Goal: Task Accomplishment & Management: Use online tool/utility

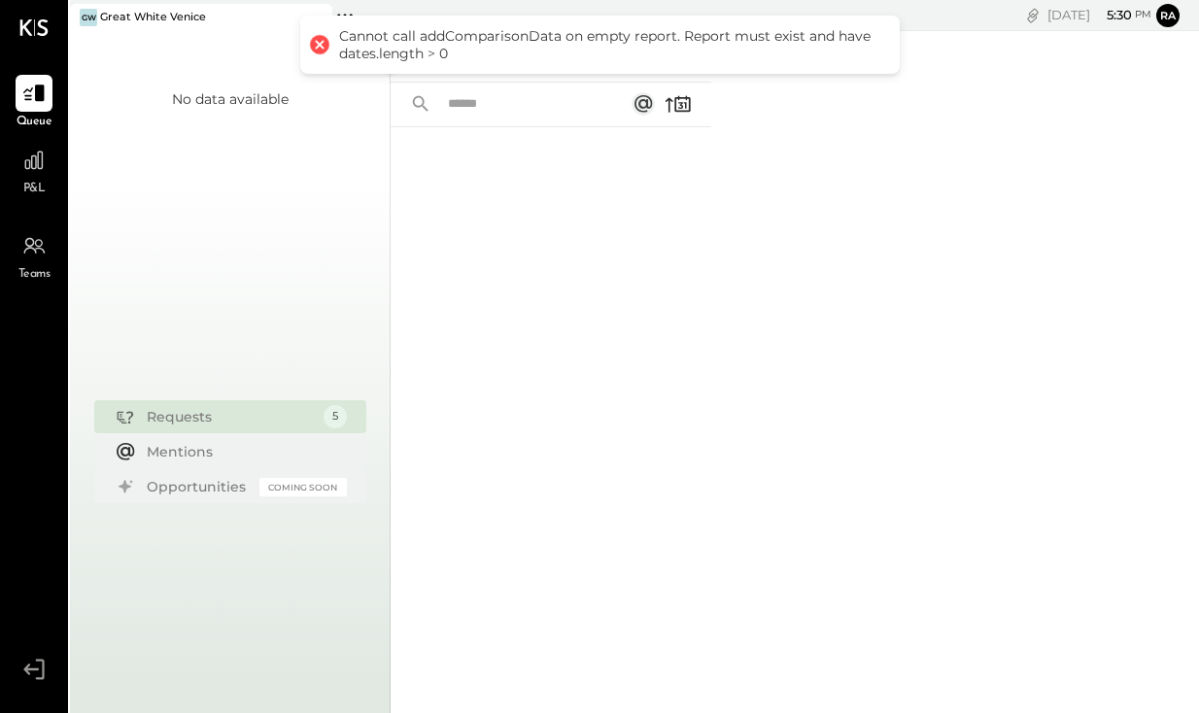
click at [885, 203] on div "For Me For KS Closed" at bounding box center [795, 372] width 809 height 682
click at [27, 187] on span "P&L" at bounding box center [34, 189] width 22 height 17
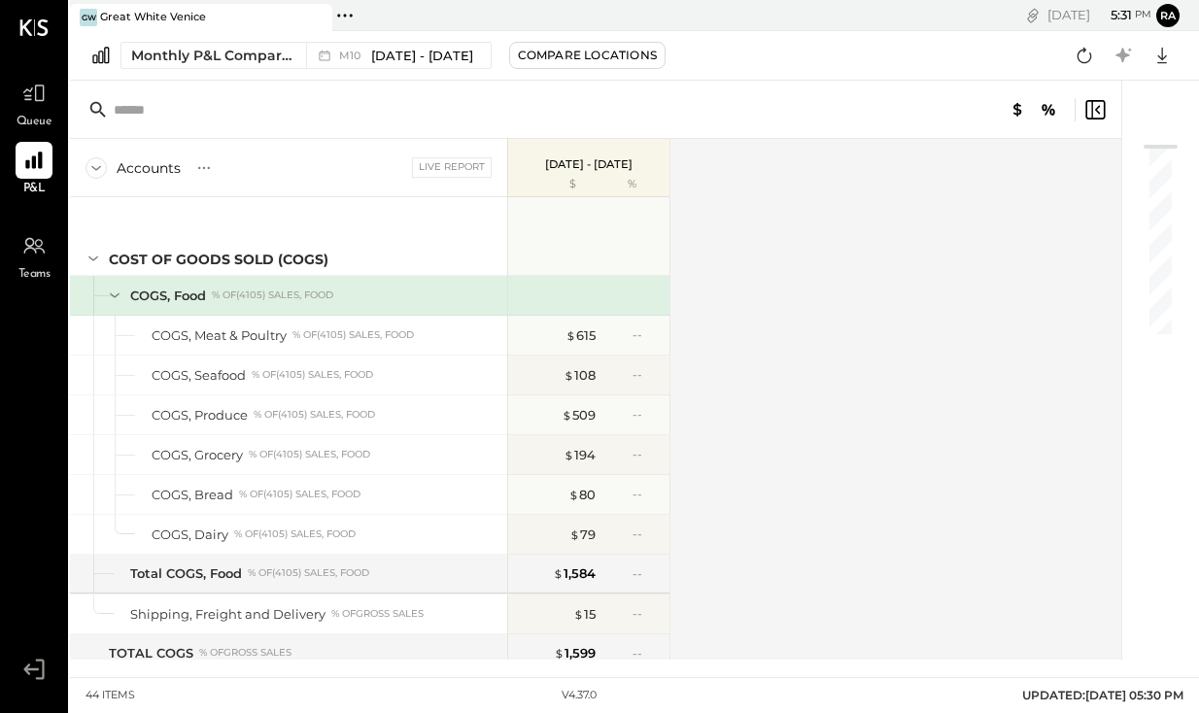
click at [451, 75] on div "Monthly P&L Comparison M10 [DATE] - [DATE] Compare Locations Google Sheets Excel" at bounding box center [634, 56] width 1129 height 50
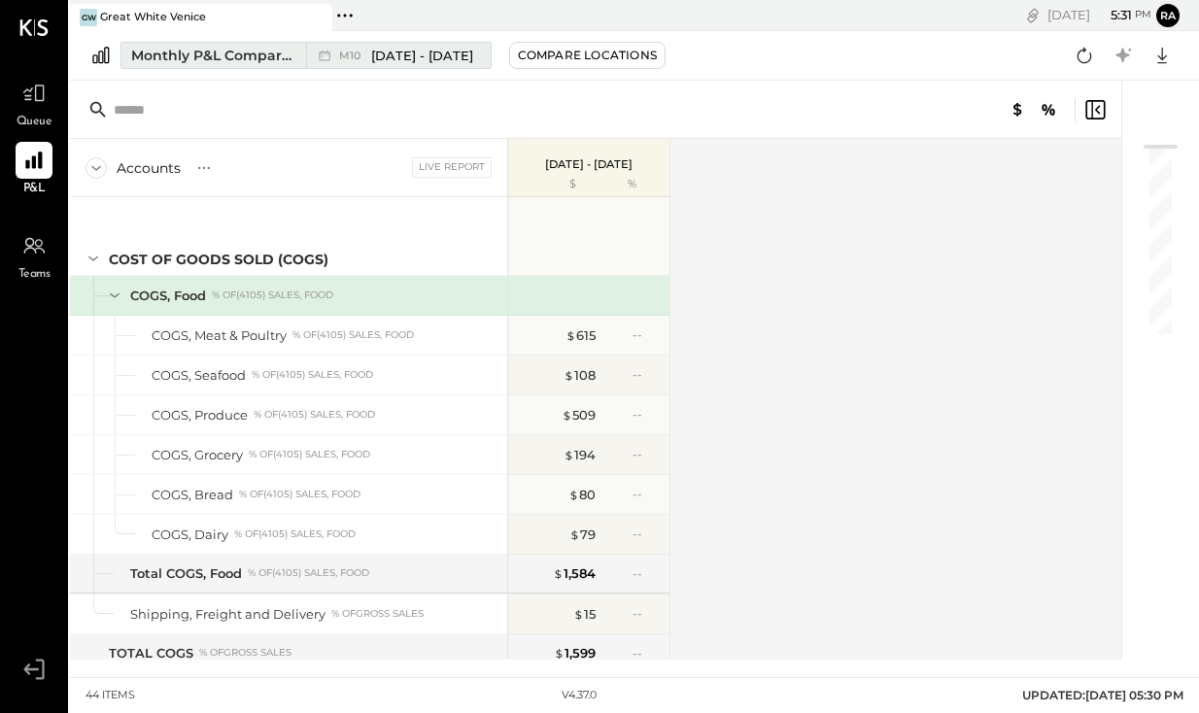
click at [453, 59] on span "[DATE] - [DATE]" at bounding box center [422, 56] width 102 height 18
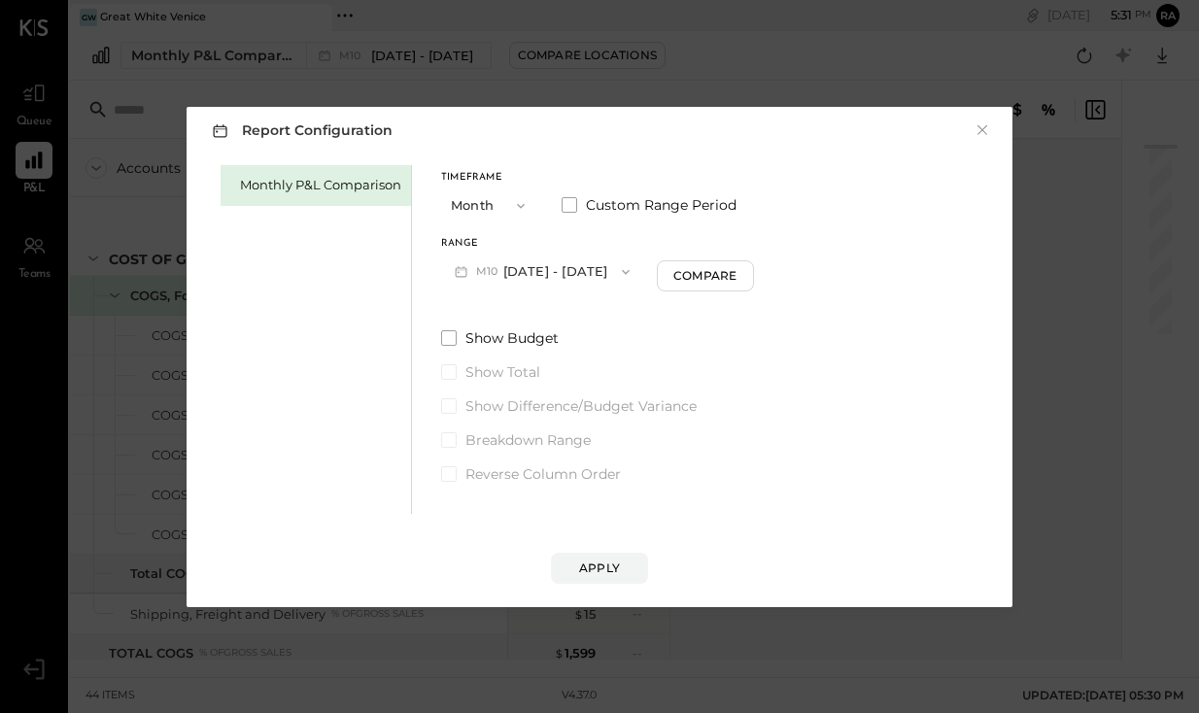
click at [521, 277] on button "M10 [DATE] - [DATE]" at bounding box center [542, 272] width 202 height 36
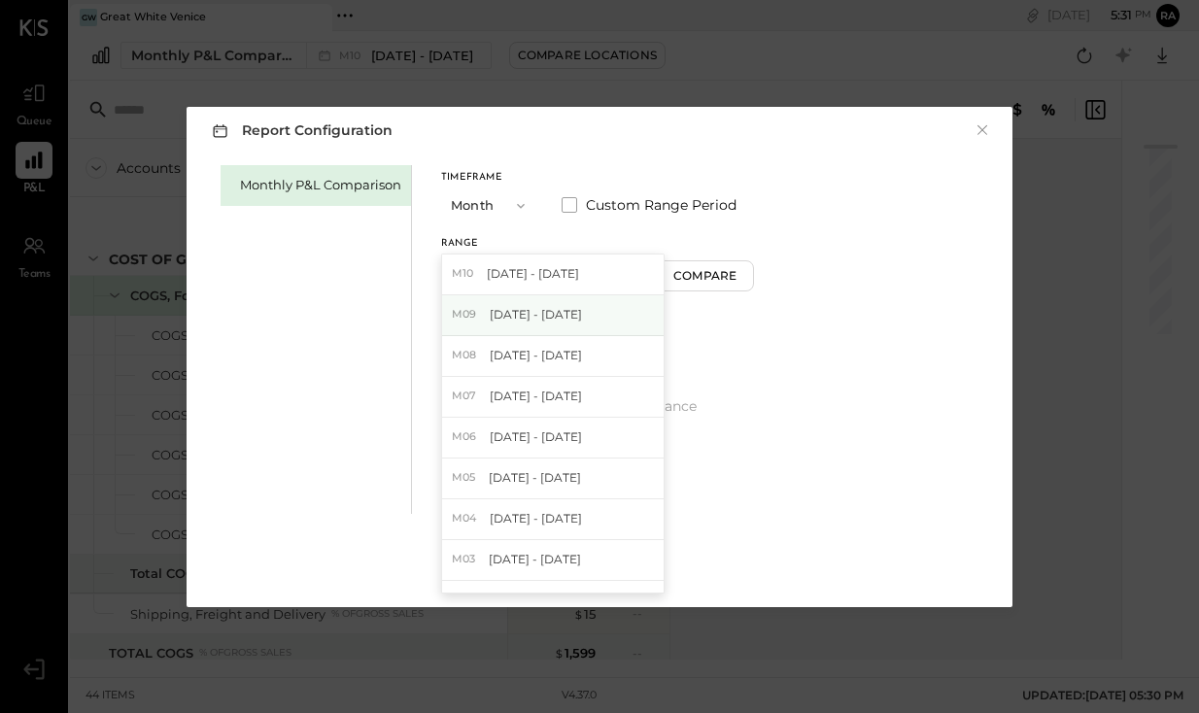
click at [525, 315] on span "[DATE] - [DATE]" at bounding box center [536, 314] width 92 height 17
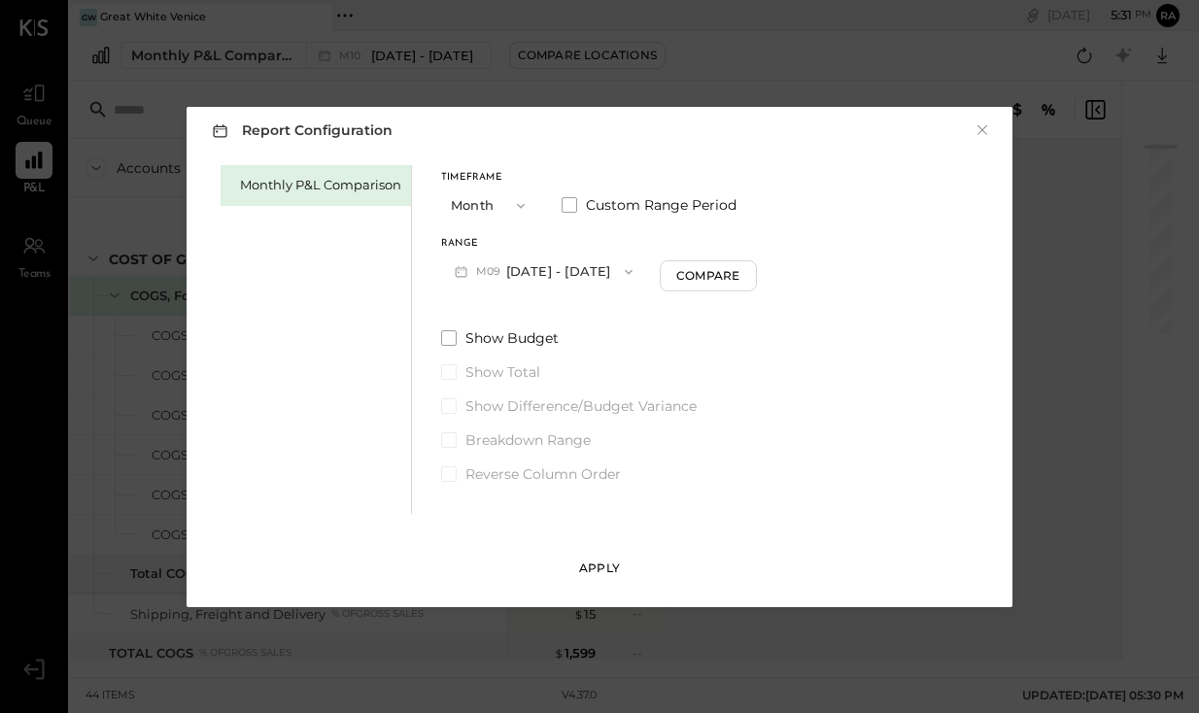
click at [602, 570] on div "Apply" at bounding box center [599, 568] width 41 height 17
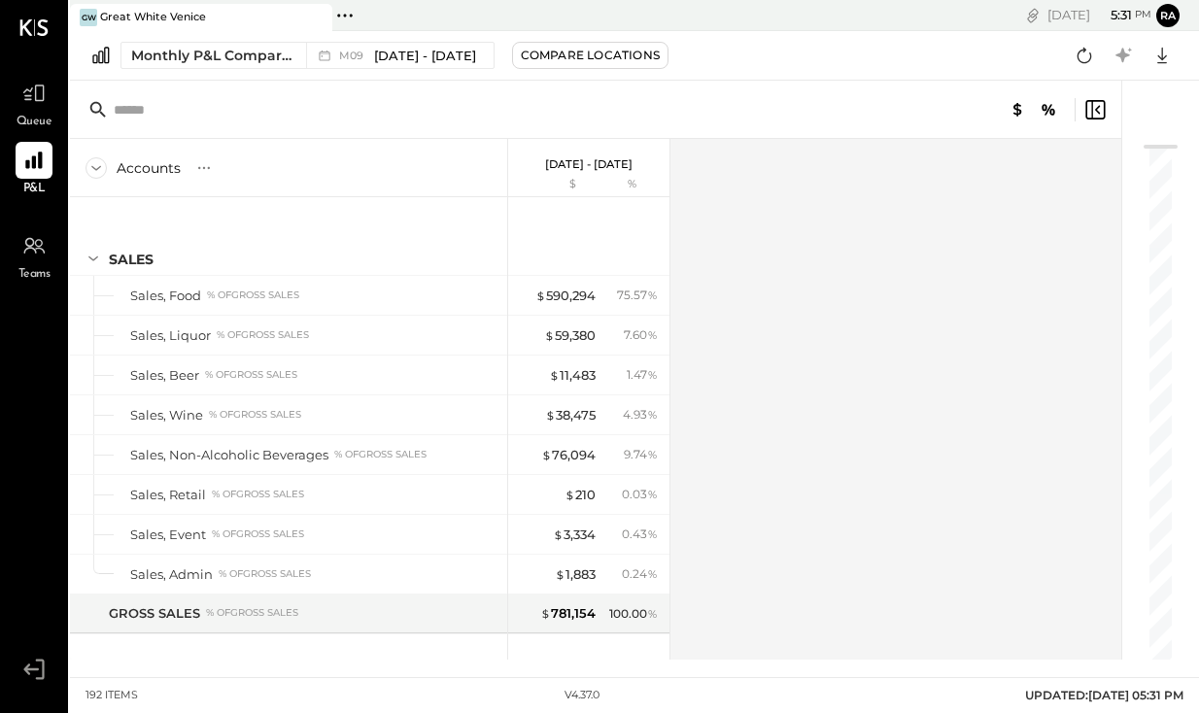
click at [422, 39] on div "Monthly P&L Comparison M09 [DATE] - [DATE] Compare Locations Google Sheets Excel" at bounding box center [634, 56] width 1129 height 50
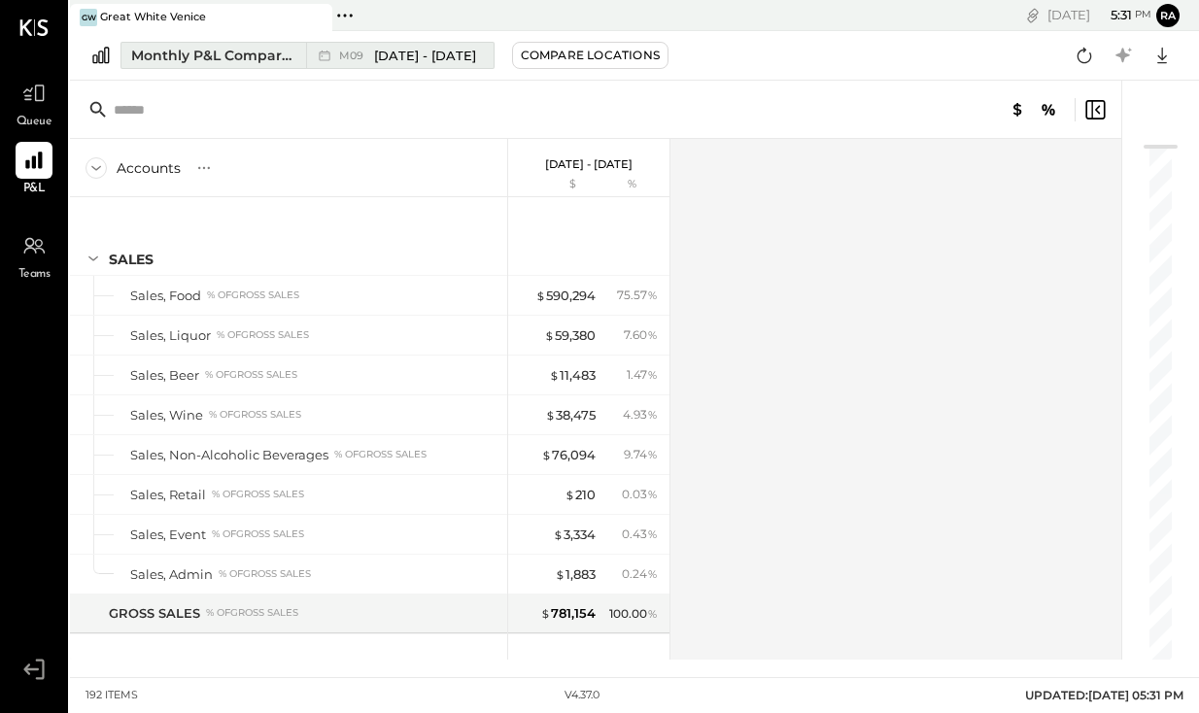
click at [424, 49] on span "[DATE] - [DATE]" at bounding box center [425, 56] width 102 height 18
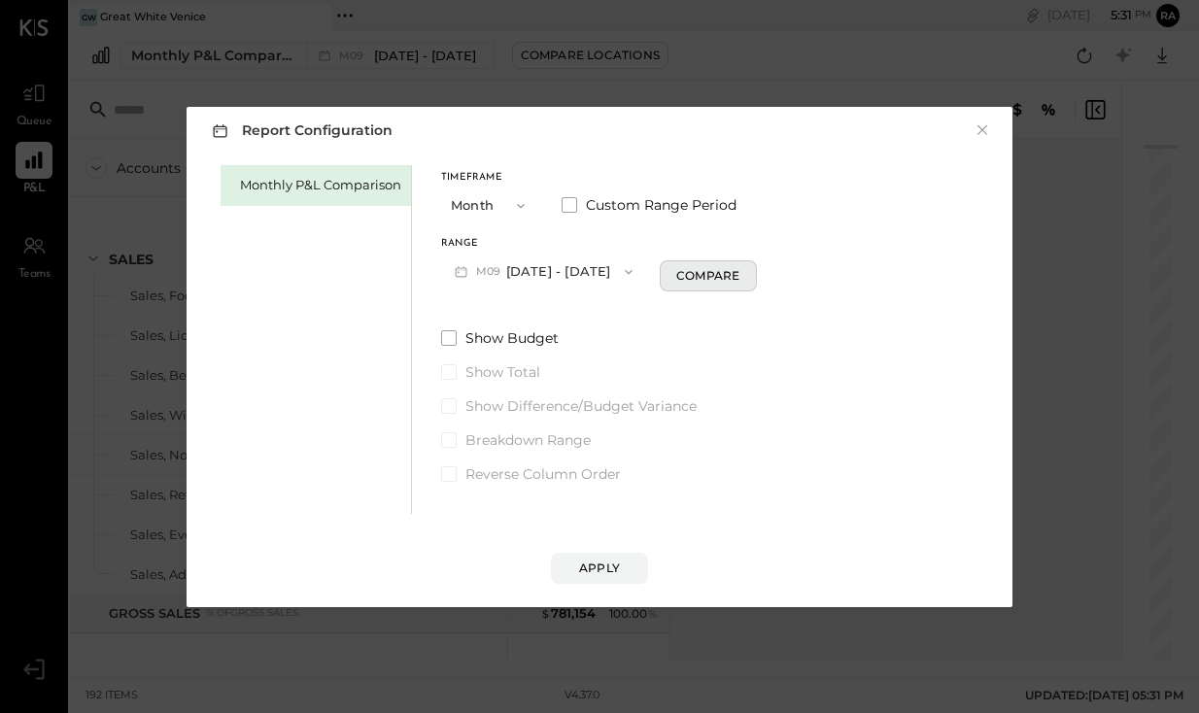
click at [712, 273] on div "Compare" at bounding box center [708, 275] width 63 height 17
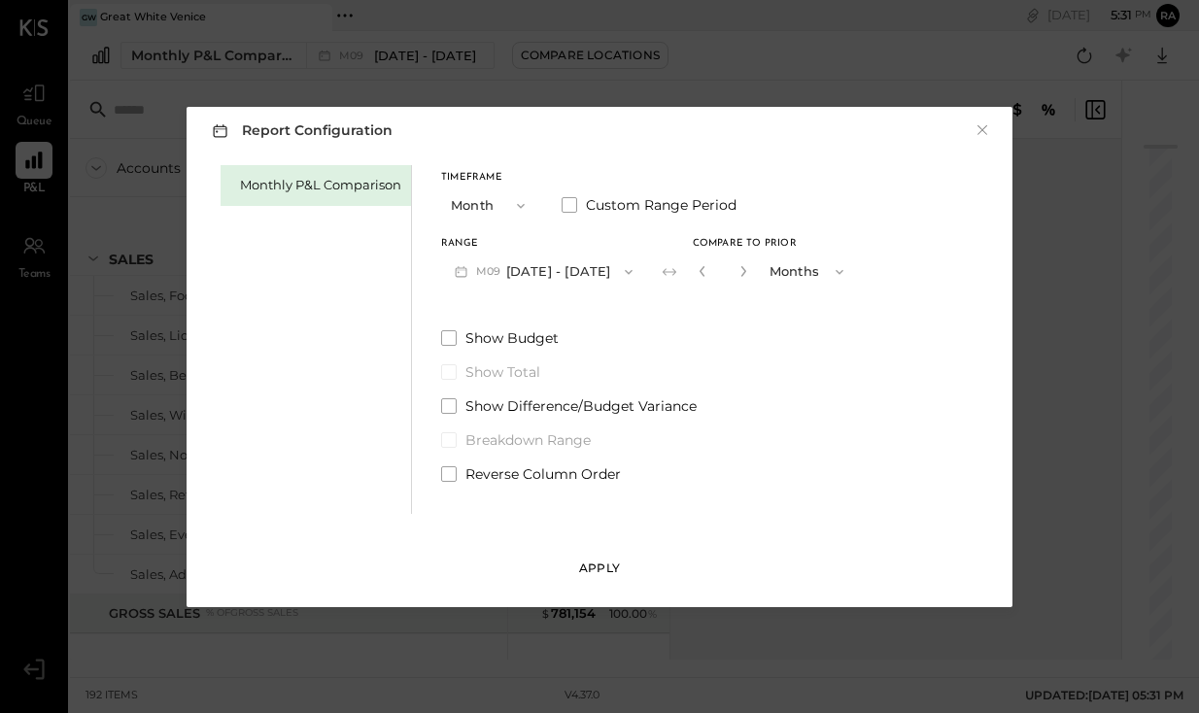
click at [604, 567] on div "Apply" at bounding box center [599, 568] width 41 height 17
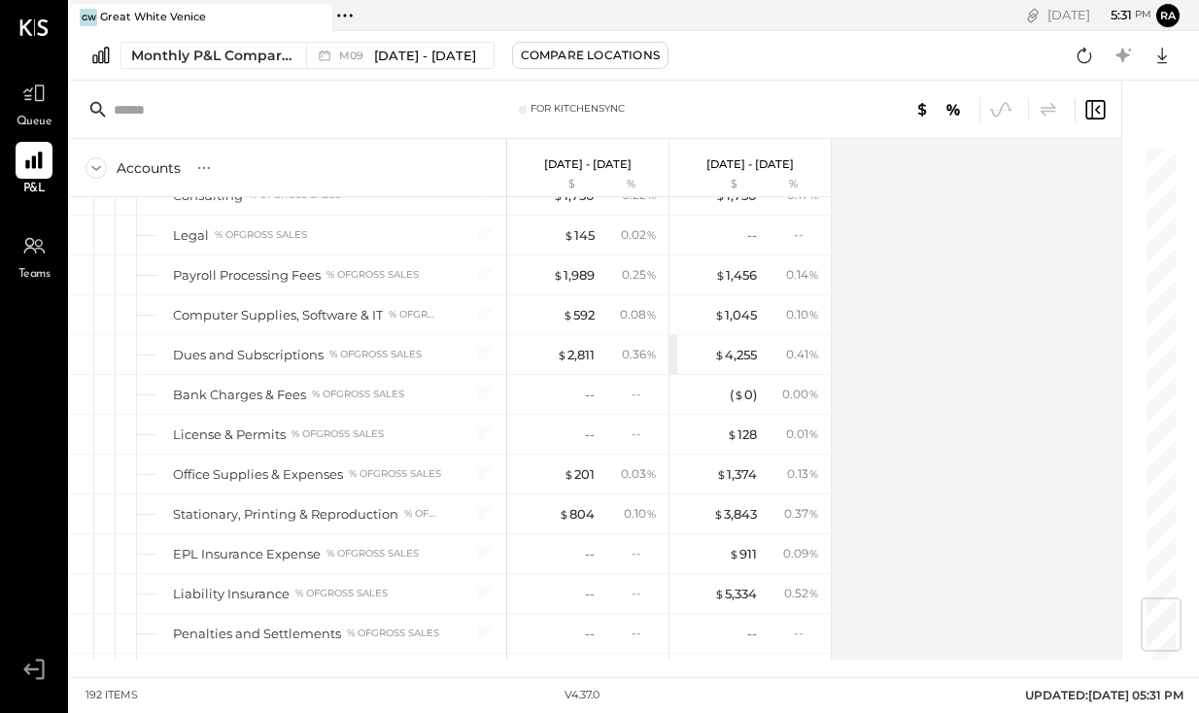
scroll to position [3783, 0]
